Goal: Transaction & Acquisition: Purchase product/service

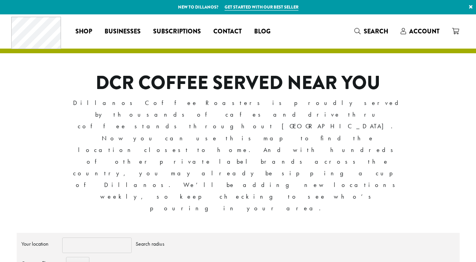
scroll to position [2, 0]
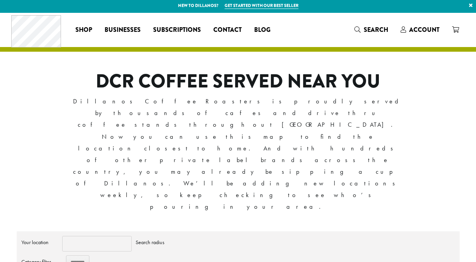
click at [97, 236] on input "Your location" at bounding box center [96, 244] width 69 height 16
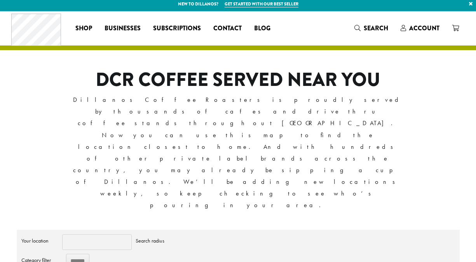
scroll to position [0, 0]
type input "**********"
click at [78, 253] on input "******" at bounding box center [77, 260] width 23 height 15
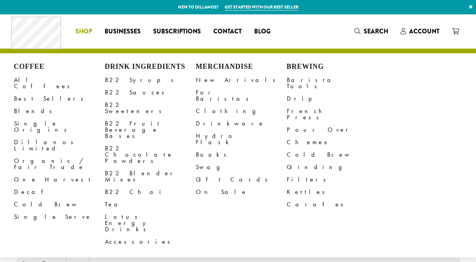
click at [83, 30] on span "Shop" at bounding box center [83, 32] width 17 height 10
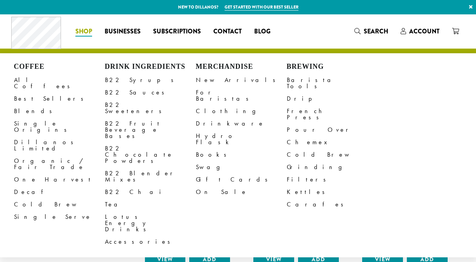
click at [83, 31] on span "Shop" at bounding box center [83, 32] width 17 height 10
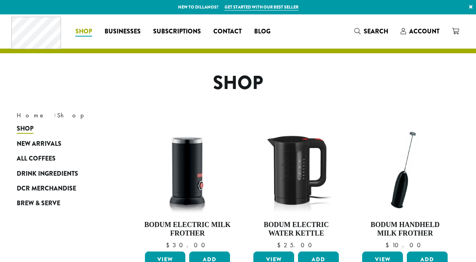
click at [81, 32] on span "Shop" at bounding box center [83, 32] width 17 height 10
click at [33, 156] on span "All Coffees" at bounding box center [36, 159] width 39 height 10
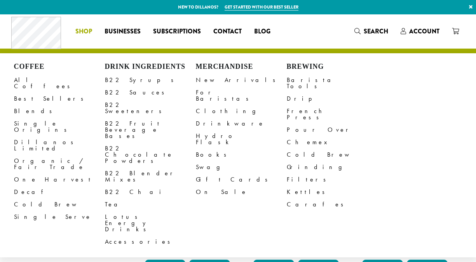
click at [97, 220] on link "Origin" at bounding box center [63, 220] width 93 height 13
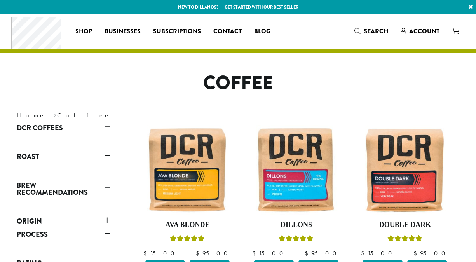
click at [105, 154] on link "Roast" at bounding box center [63, 156] width 93 height 13
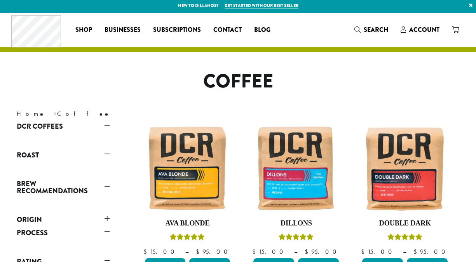
click at [22, 153] on link "Roast" at bounding box center [63, 154] width 93 height 13
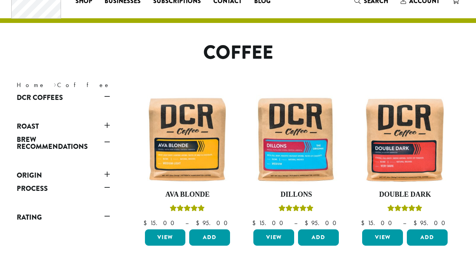
scroll to position [0, 0]
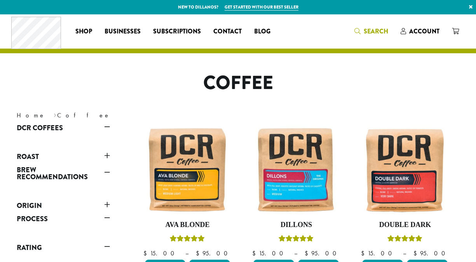
click at [380, 30] on span "Search" at bounding box center [375, 31] width 24 height 9
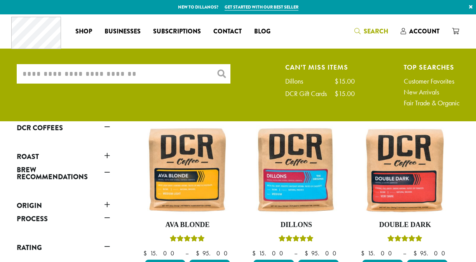
click at [94, 73] on input "What are you searching for?" at bounding box center [124, 73] width 214 height 19
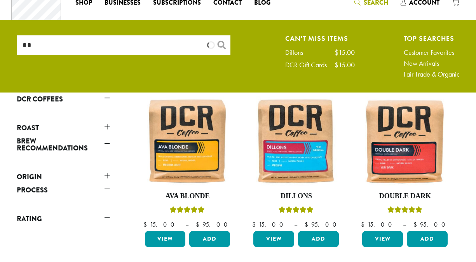
scroll to position [36, 0]
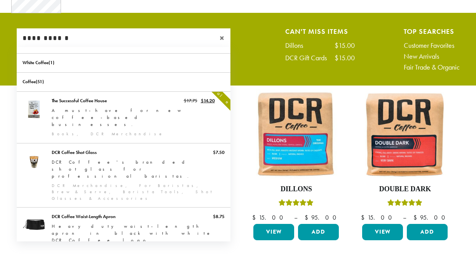
type input "**********"
drag, startPoint x: 23, startPoint y: 26, endPoint x: 20, endPoint y: 14, distance: 12.9
click at [35, 23] on ul "**********" at bounding box center [238, 51] width 476 height 68
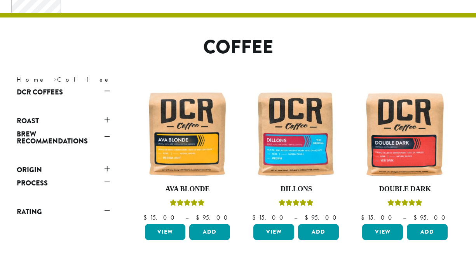
drag, startPoint x: 83, startPoint y: 120, endPoint x: 127, endPoint y: 121, distance: 44.6
click at [85, 120] on link "Roast" at bounding box center [63, 120] width 93 height 13
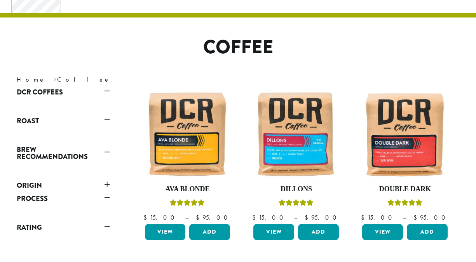
click at [107, 120] on link "Roast" at bounding box center [63, 120] width 93 height 13
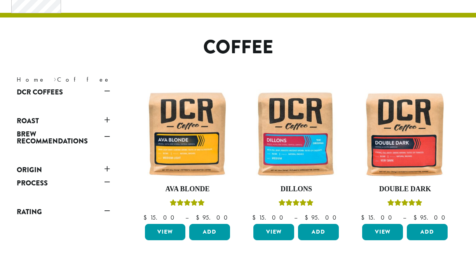
click at [29, 121] on link "Roast" at bounding box center [63, 120] width 93 height 13
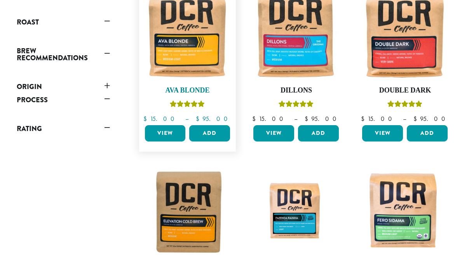
scroll to position [0, 0]
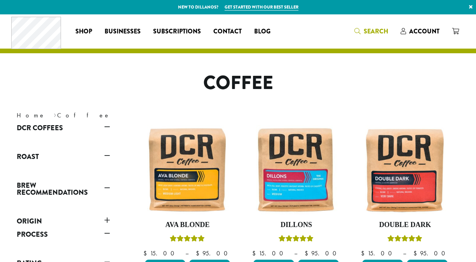
click at [371, 31] on span "Search" at bounding box center [375, 31] width 24 height 9
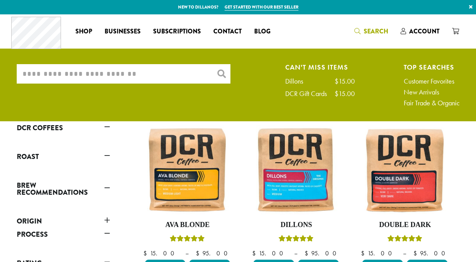
click at [121, 71] on input "What are you searching for?" at bounding box center [124, 73] width 214 height 19
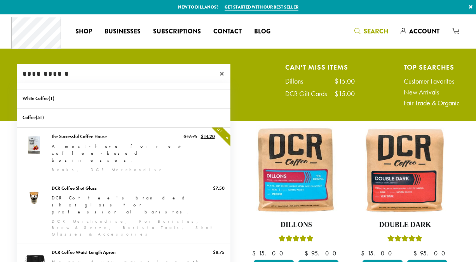
type input "**********"
click at [258, 86] on div "**********" at bounding box center [238, 87] width 454 height 46
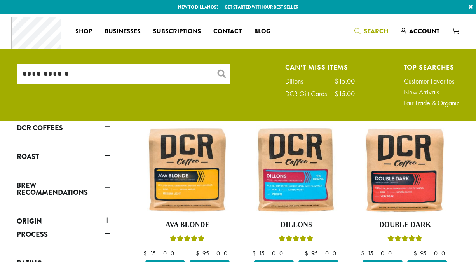
click at [372, 30] on span "Search" at bounding box center [375, 31] width 24 height 9
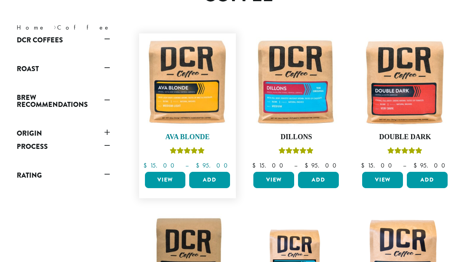
scroll to position [28, 0]
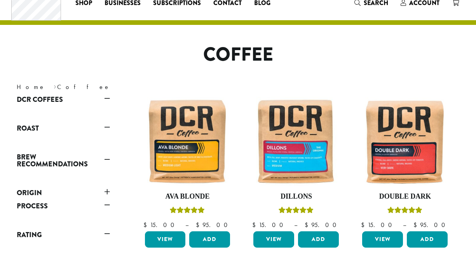
click at [106, 128] on link "Roast" at bounding box center [63, 128] width 93 height 13
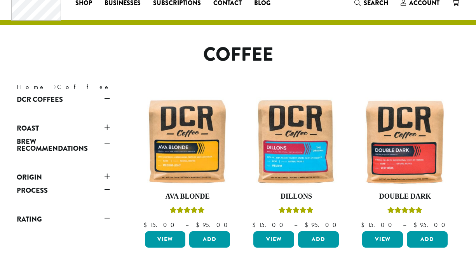
click at [32, 127] on link "Roast" at bounding box center [63, 128] width 93 height 13
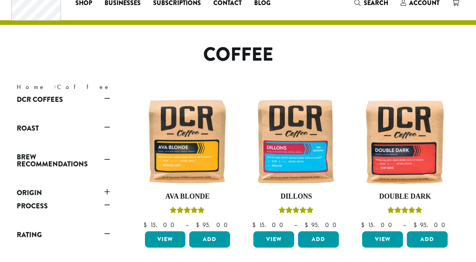
click at [43, 97] on link "DCR Coffees" at bounding box center [63, 99] width 93 height 13
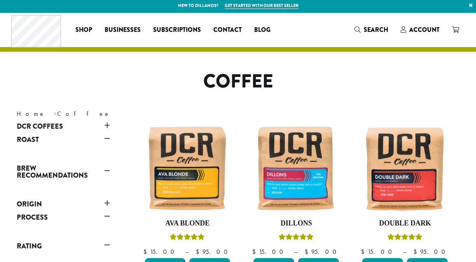
scroll to position [0, 0]
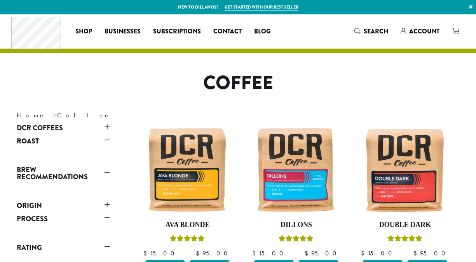
click at [49, 116] on nav "Home › Coffee" at bounding box center [122, 115] width 210 height 9
click at [106, 126] on link "DCR Coffees" at bounding box center [63, 127] width 93 height 13
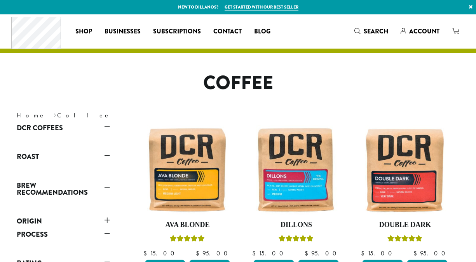
click at [28, 155] on link "Roast" at bounding box center [63, 156] width 93 height 13
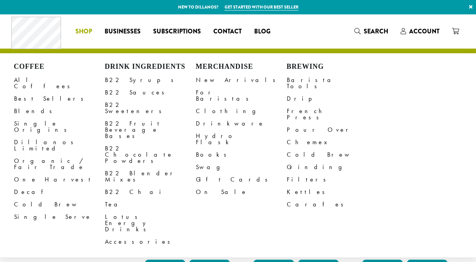
click at [83, 32] on span "Shop" at bounding box center [83, 32] width 17 height 10
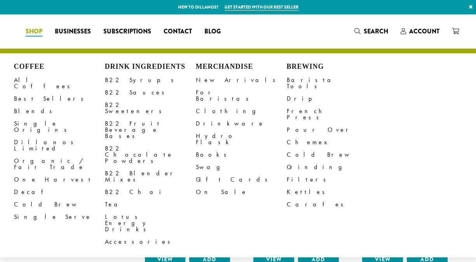
click at [42, 32] on span "Shop" at bounding box center [34, 32] width 17 height 10
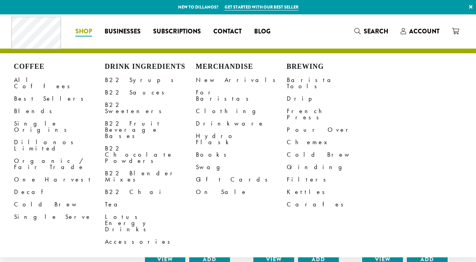
click at [84, 30] on span "Shop" at bounding box center [83, 32] width 17 height 10
click at [86, 33] on span "Shop" at bounding box center [83, 32] width 17 height 10
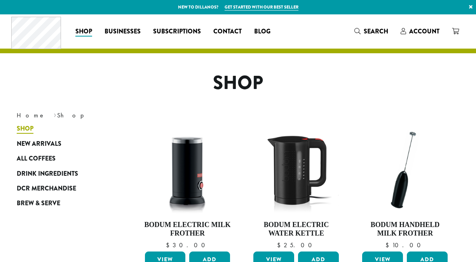
click at [27, 128] on span "Shop" at bounding box center [25, 129] width 17 height 10
click at [26, 128] on span "Shop" at bounding box center [25, 129] width 17 height 10
click at [25, 157] on span "All Coffees" at bounding box center [36, 159] width 39 height 10
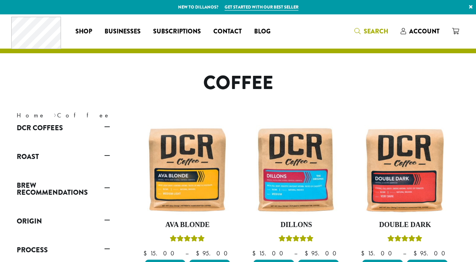
click at [356, 31] on icon "Search" at bounding box center [357, 31] width 6 height 6
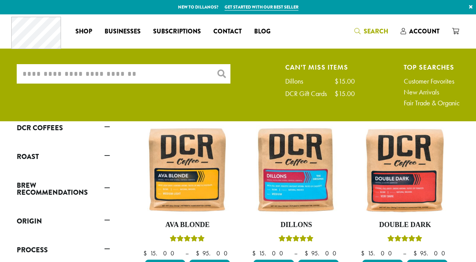
click at [137, 73] on input "What are you searching for?" at bounding box center [124, 73] width 214 height 19
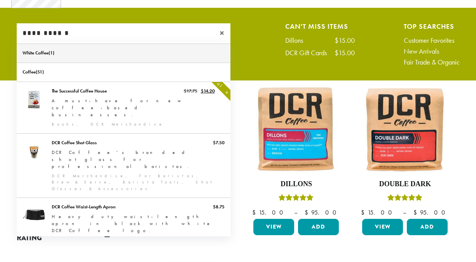
scroll to position [6, 0]
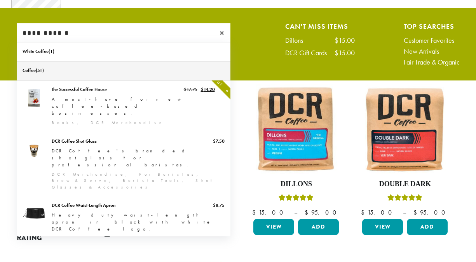
type input "**********"
click at [42, 73] on link "Coffee" at bounding box center [124, 70] width 214 height 19
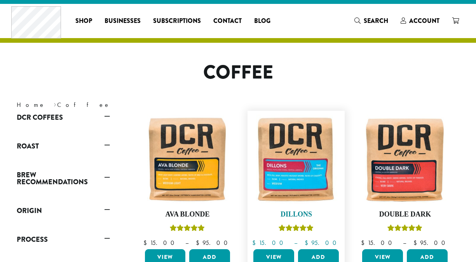
scroll to position [66, 0]
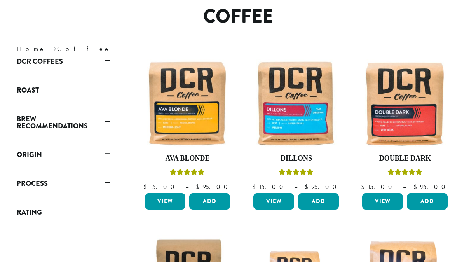
click at [31, 87] on link "Roast" at bounding box center [63, 89] width 93 height 13
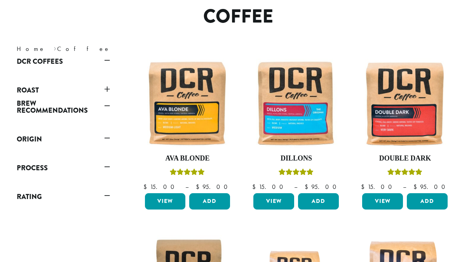
click at [33, 89] on link "Roast" at bounding box center [63, 89] width 93 height 13
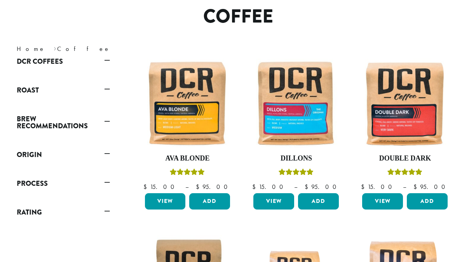
click at [107, 89] on link "Roast" at bounding box center [63, 89] width 93 height 13
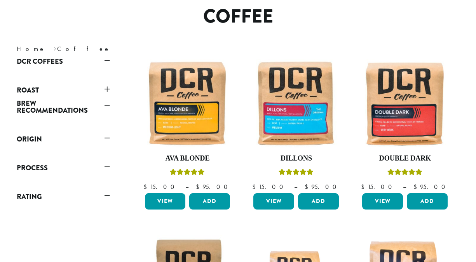
click at [34, 88] on link "Roast" at bounding box center [63, 89] width 93 height 13
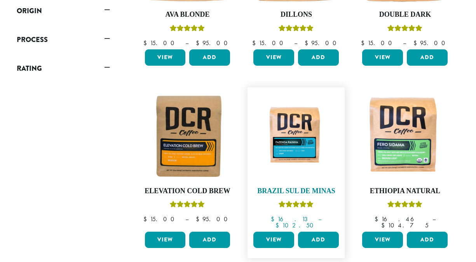
scroll to position [217, 0]
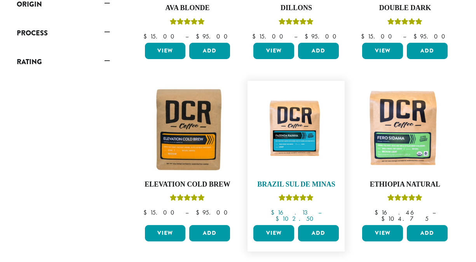
click at [293, 139] on img at bounding box center [295, 129] width 89 height 67
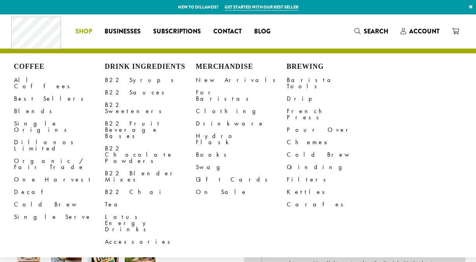
click at [81, 31] on span "Shop" at bounding box center [83, 32] width 17 height 10
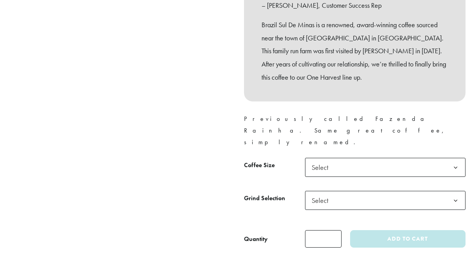
scroll to position [292, 0]
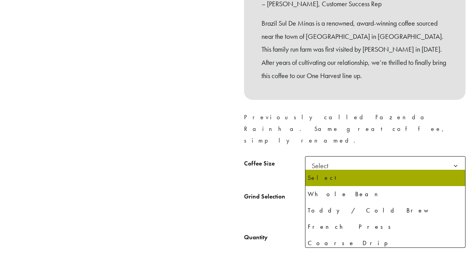
click at [454, 189] on b at bounding box center [455, 198] width 19 height 19
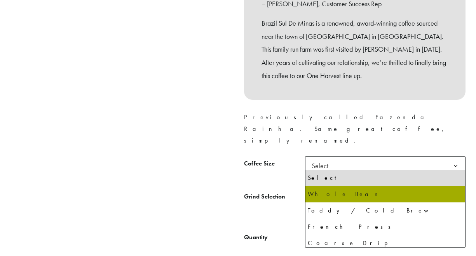
select select "**********"
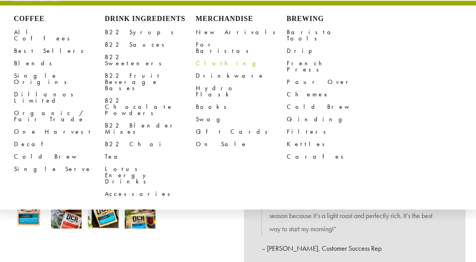
scroll to position [0, 0]
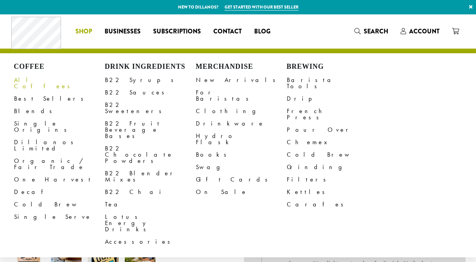
click at [35, 77] on link "All Coffees" at bounding box center [59, 83] width 91 height 19
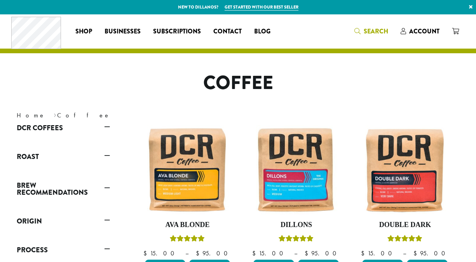
click at [361, 30] on span "Search" at bounding box center [371, 32] width 34 height 10
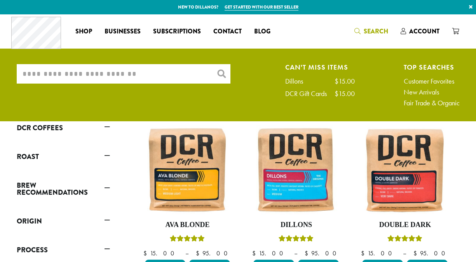
click at [102, 76] on input "What are you searching for?" at bounding box center [124, 73] width 214 height 19
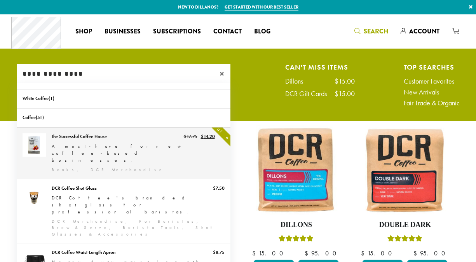
type input "**********"
click at [59, 142] on link "The Successful Coffee House" at bounding box center [124, 152] width 214 height 51
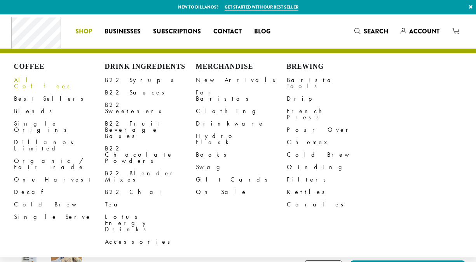
click at [78, 30] on span "Shop" at bounding box center [83, 32] width 17 height 10
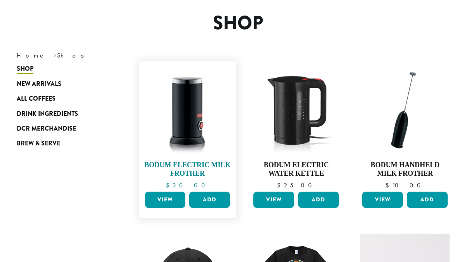
scroll to position [89, 0]
